Goal: Information Seeking & Learning: Learn about a topic

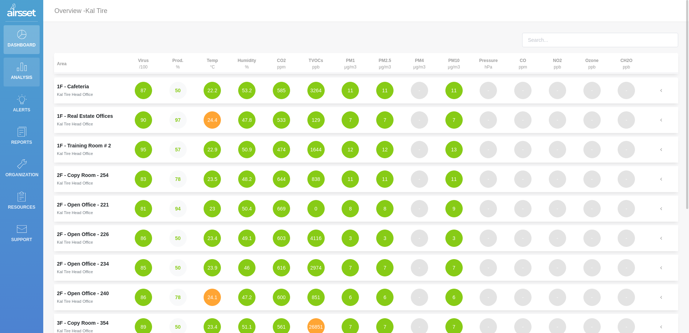
click at [15, 65] on link "Analysis" at bounding box center [22, 72] width 36 height 29
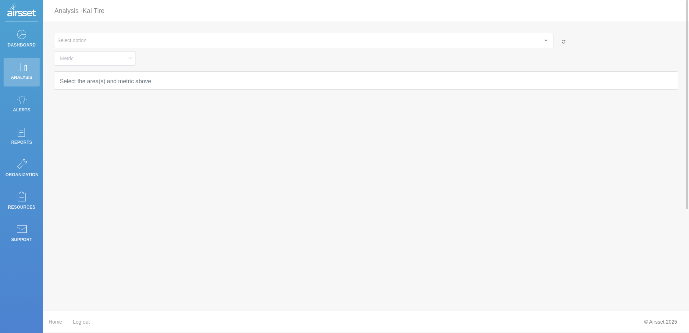
type input "Temperature"
click at [16, 106] on p "Alerts" at bounding box center [21, 110] width 32 height 11
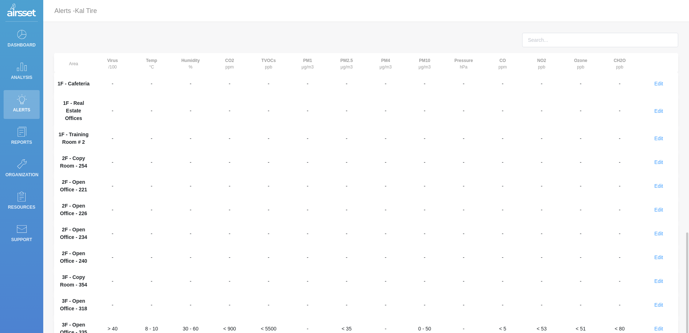
scroll to position [136, 0]
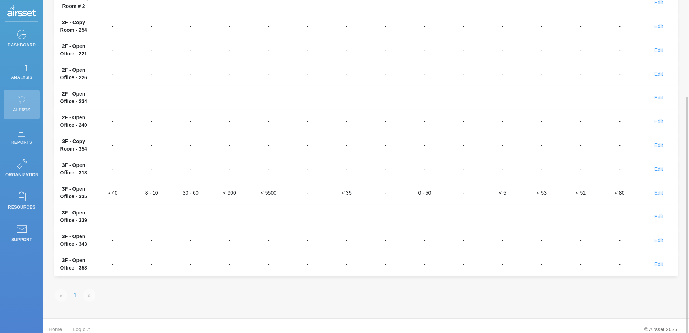
click at [661, 190] on span "Edit" at bounding box center [659, 193] width 9 height 6
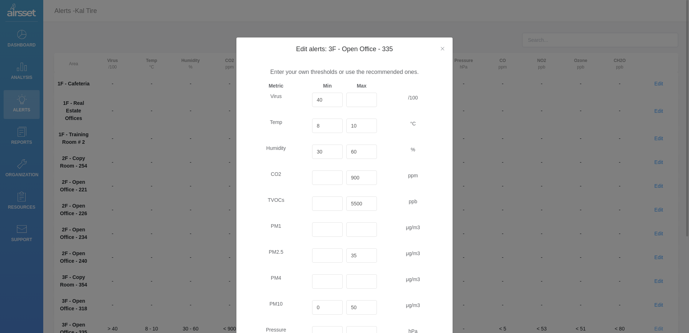
scroll to position [0, 0]
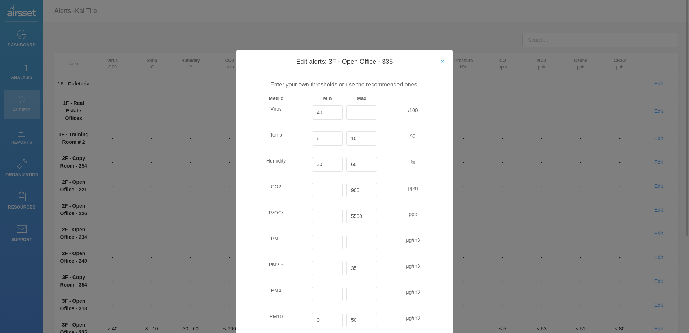
click at [442, 61] on icon "Close" at bounding box center [443, 61] width 6 height 6
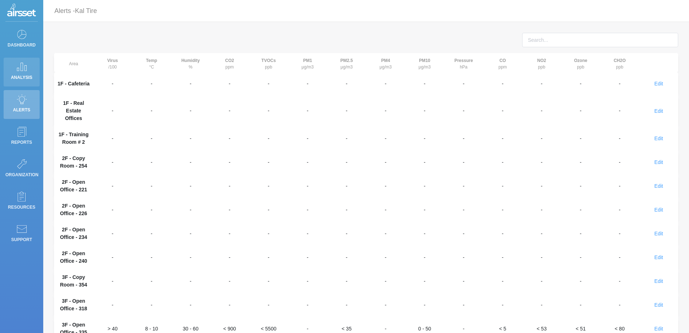
click at [26, 63] on icon at bounding box center [21, 67] width 11 height 10
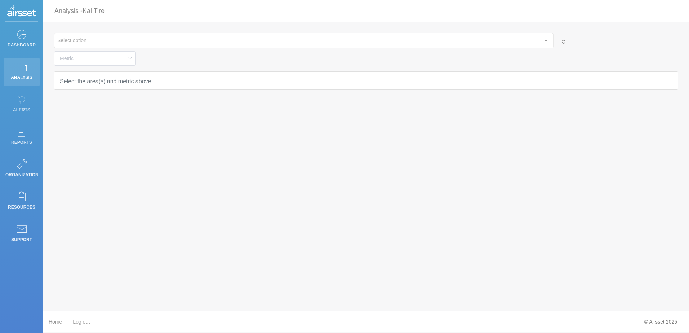
type input "Temperature"
click at [22, 39] on icon at bounding box center [21, 34] width 11 height 10
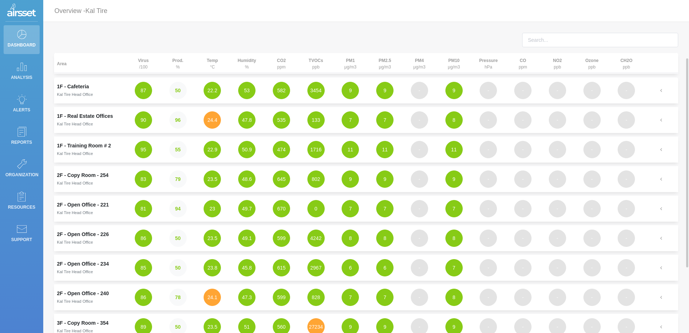
scroll to position [36, 0]
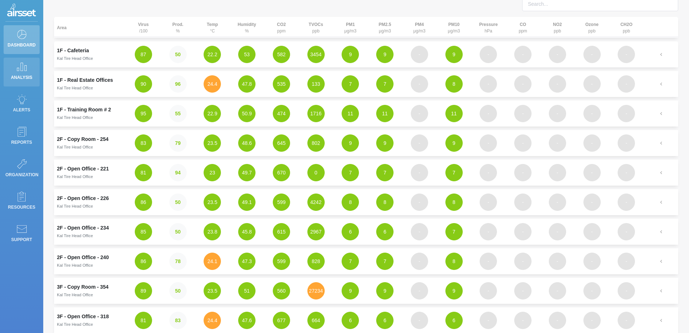
click at [22, 72] on p "Analysis" at bounding box center [21, 77] width 32 height 11
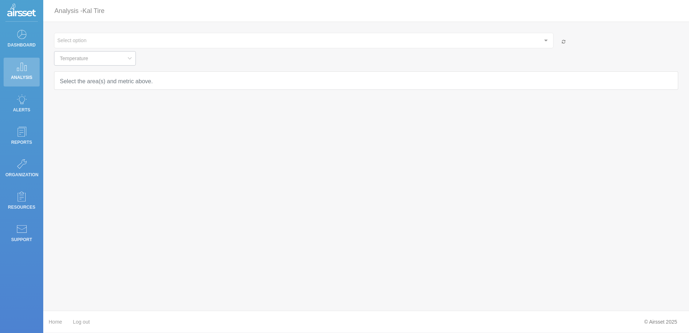
click at [125, 58] on icon at bounding box center [129, 58] width 9 height 14
click at [93, 117] on span "Carbon Dioxide" at bounding box center [79, 115] width 35 height 6
type input "Carbon Dioxide"
click at [546, 39] on div at bounding box center [546, 40] width 14 height 14
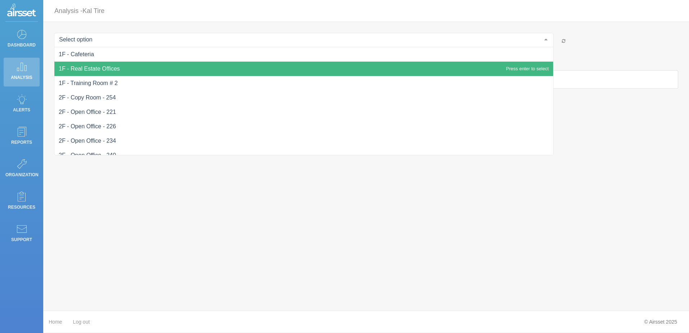
click at [245, 69] on span "1F - Real Estate Offices" at bounding box center [303, 69] width 499 height 14
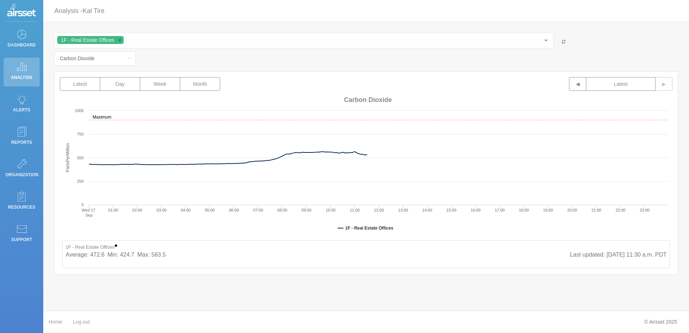
click at [350, 301] on div "1F - Real Estate Offices 1F - Cafeteria 1F - Real Estate Offices 1F - Training …" at bounding box center [366, 166] width 646 height 289
click at [17, 36] on icon at bounding box center [21, 34] width 11 height 10
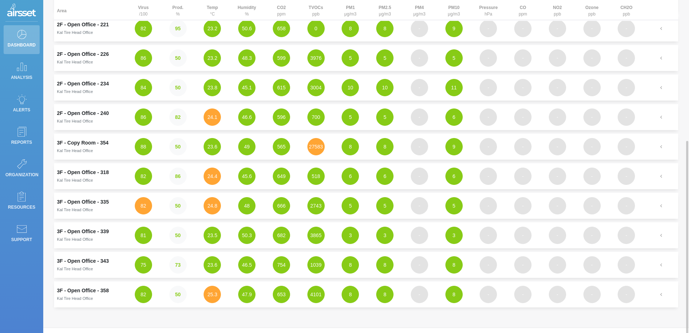
scroll to position [197, 0]
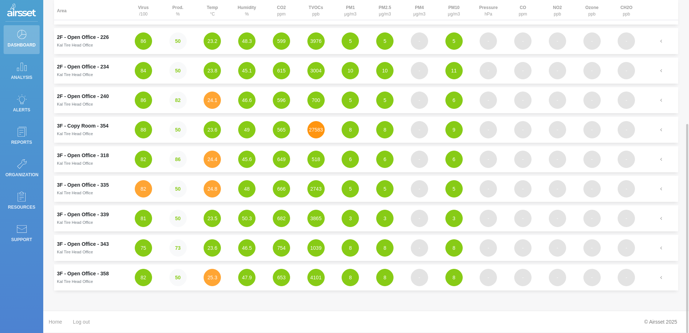
click at [317, 131] on button "27583" at bounding box center [316, 129] width 17 height 17
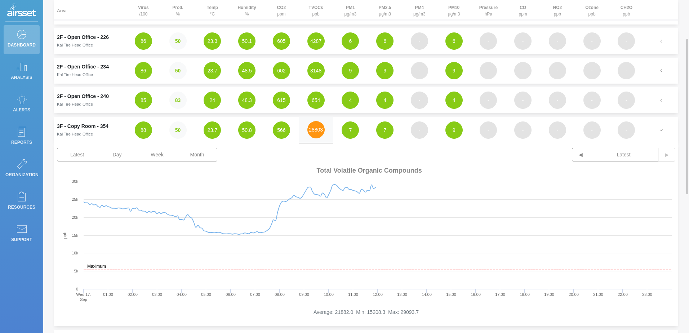
scroll to position [0, 0]
